Goal: Task Accomplishment & Management: Manage account settings

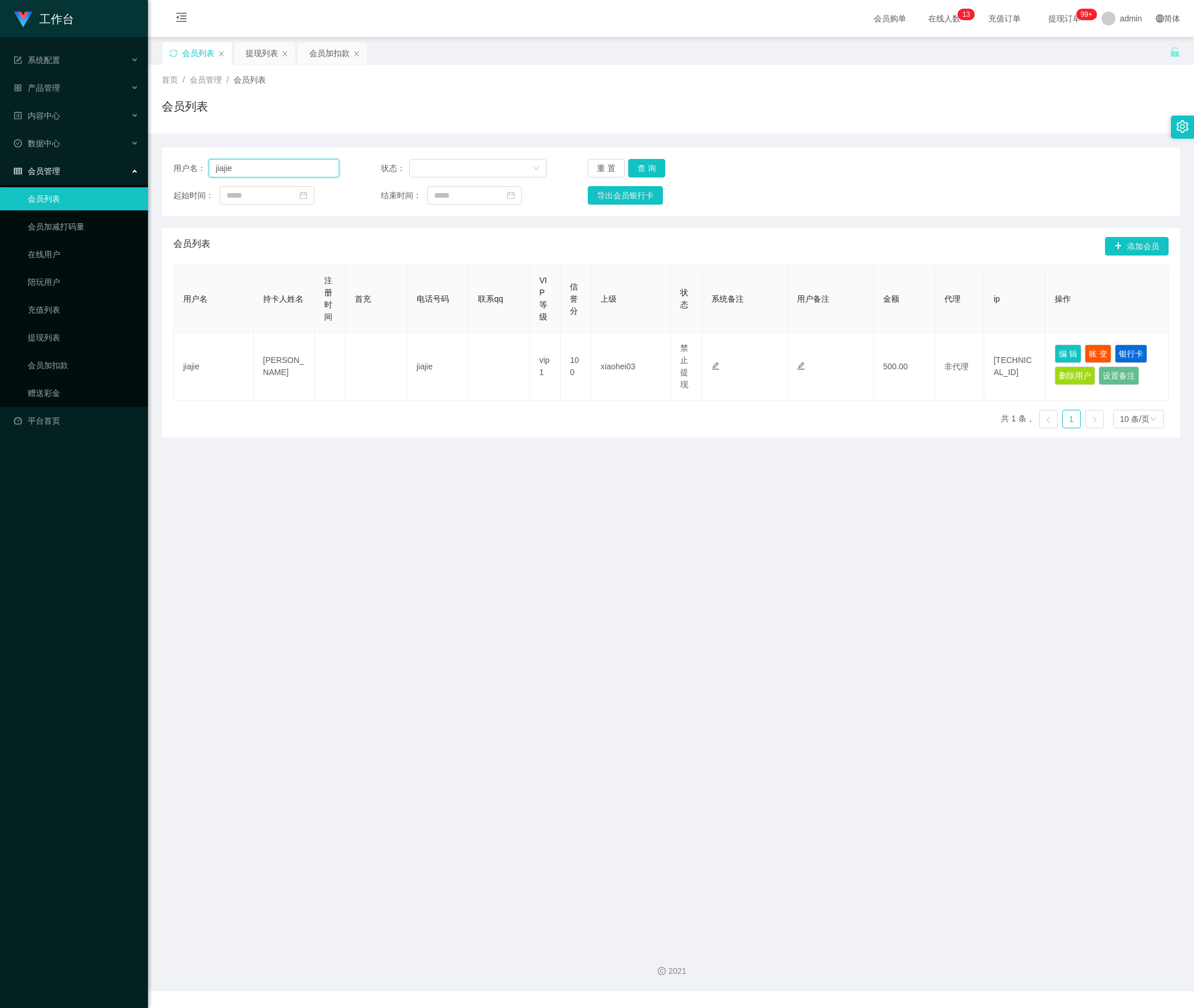
drag, startPoint x: 0, startPoint y: 0, endPoint x: 294, endPoint y: 169, distance: 339.1
click at [294, 169] on input "jiajie" at bounding box center [274, 168] width 131 height 18
drag, startPoint x: 74, startPoint y: 168, endPoint x: 117, endPoint y: 178, distance: 44.1
click at [60, 168] on section "工作台 系统配置 产品管理 内容中心 数据中心 会员管理 会员列表 会员加减打码量 在线用户 陪玩用户 充值列表 提现列表 会员加扣款 赠送彩金 平台首页 保…" at bounding box center [597, 496] width 1194 height 992
paste input "89172171"
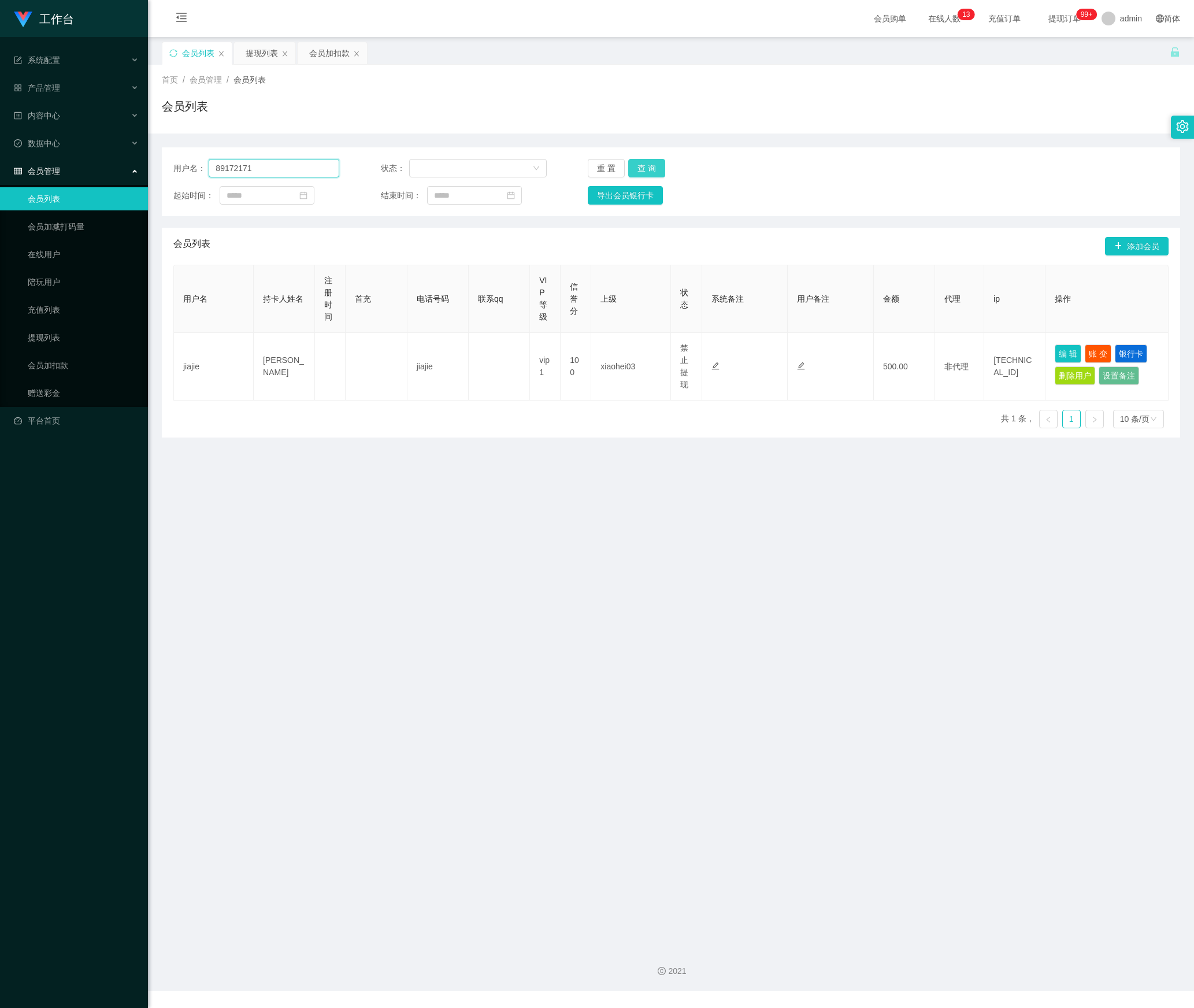
type input "89172171"
drag, startPoint x: 634, startPoint y: 164, endPoint x: 664, endPoint y: 181, distance: 34.5
click at [634, 164] on button "查 询" at bounding box center [647, 168] width 37 height 18
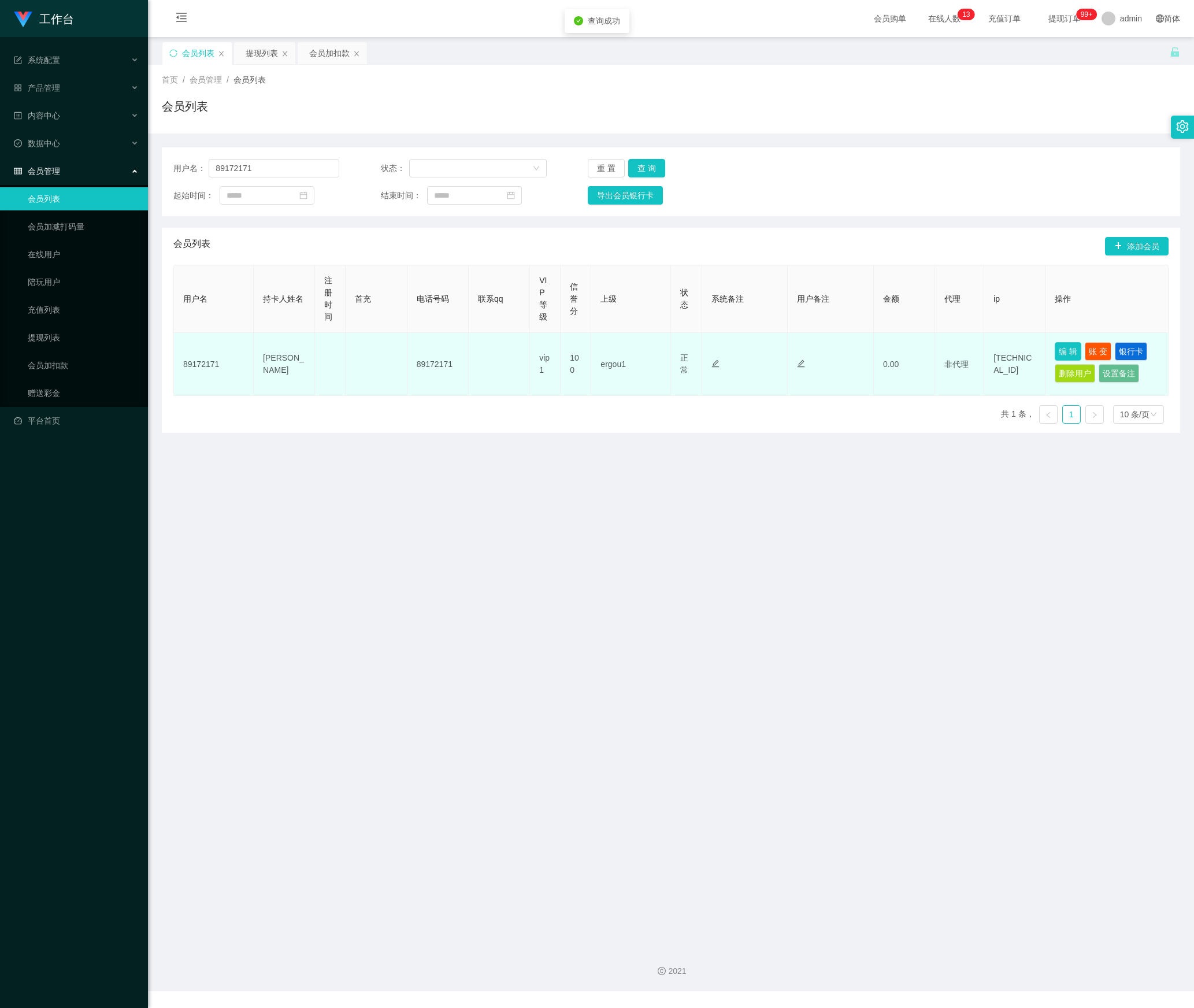
click at [1057, 351] on button "编 辑" at bounding box center [1068, 351] width 27 height 18
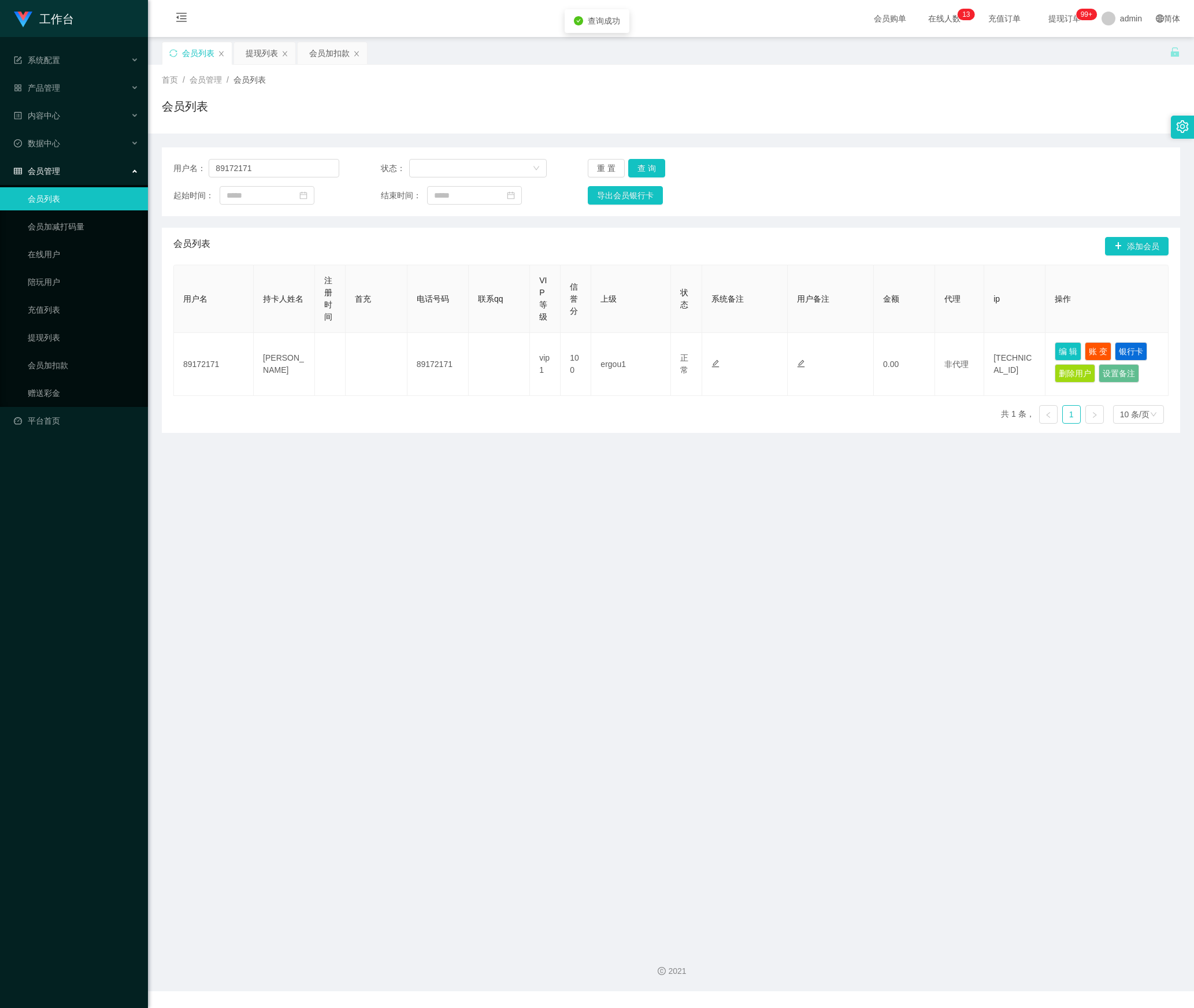
type input "89172171"
type input "[PERSON_NAME]"
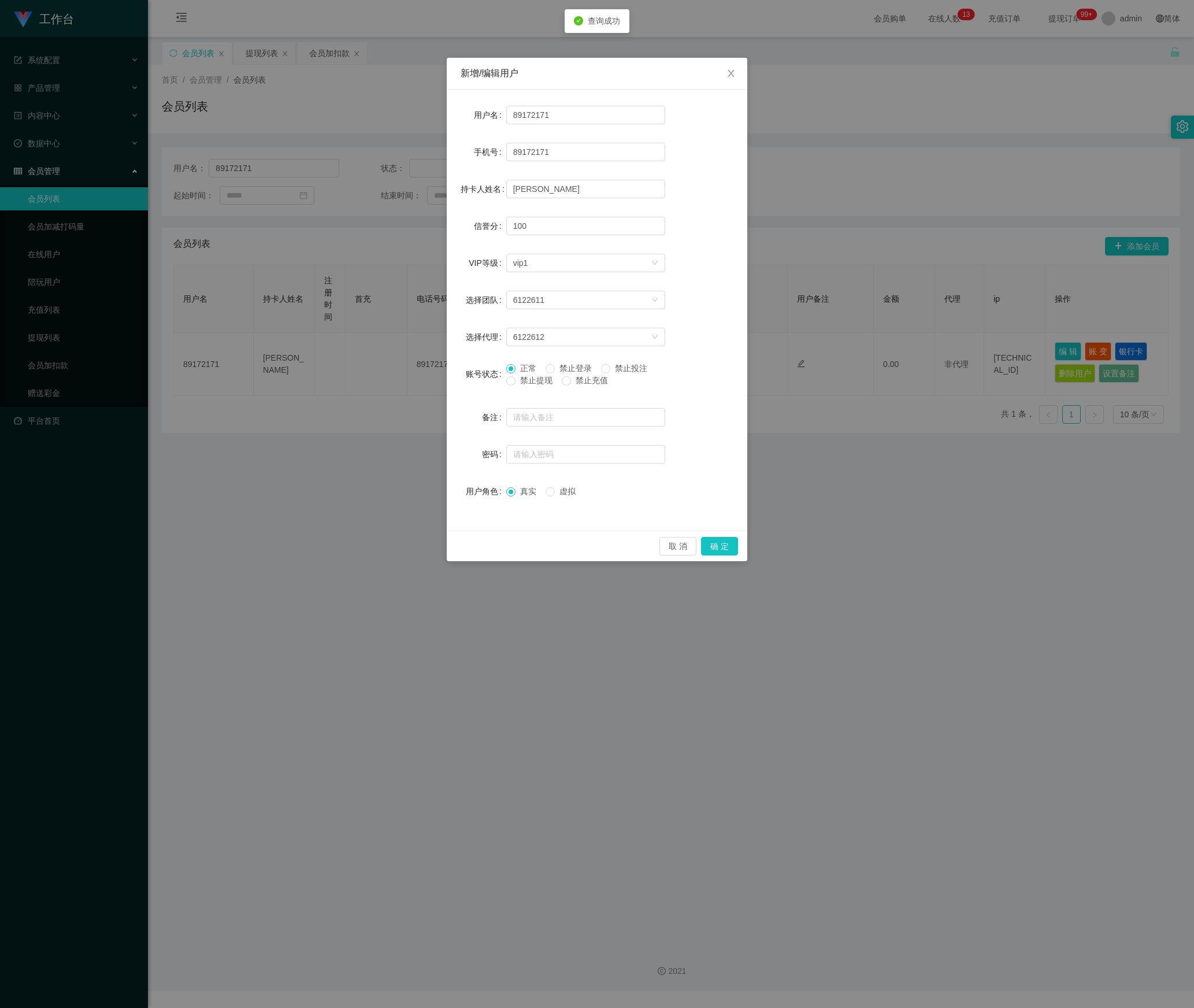
click at [501, 374] on label "账号状态" at bounding box center [486, 374] width 41 height 9
click at [518, 379] on span "禁止提现" at bounding box center [536, 380] width 41 height 9
click at [723, 548] on button "确 定" at bounding box center [719, 546] width 37 height 18
